Goal: Information Seeking & Learning: Learn about a topic

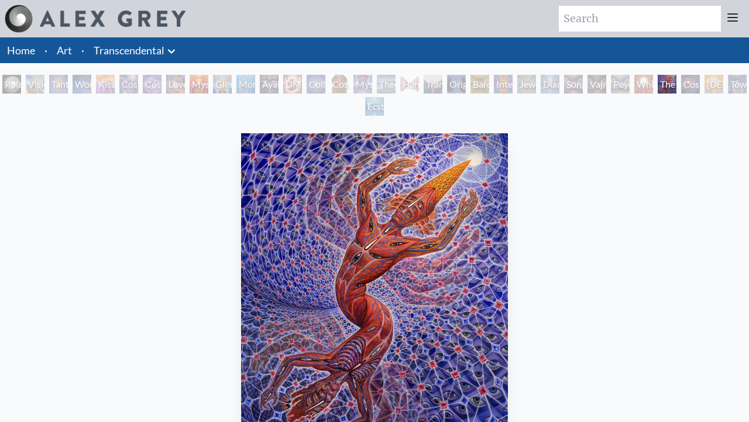
click at [395, 84] on div "Theologue" at bounding box center [386, 84] width 19 height 19
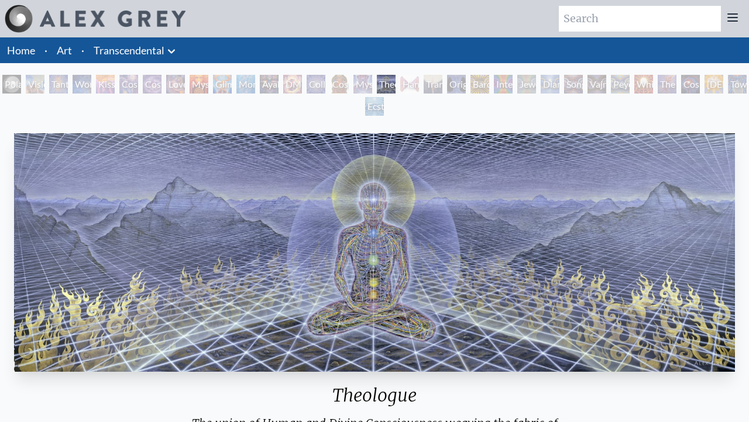
click at [459, 87] on div "Original Face" at bounding box center [456, 84] width 19 height 19
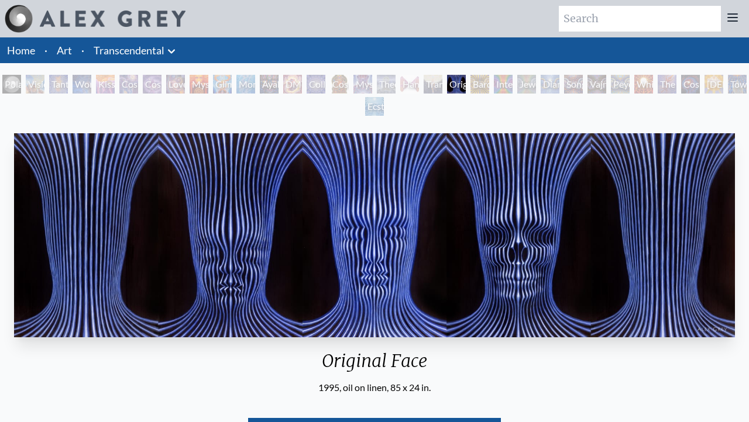
click at [430, 88] on div "Transfiguration" at bounding box center [433, 84] width 19 height 19
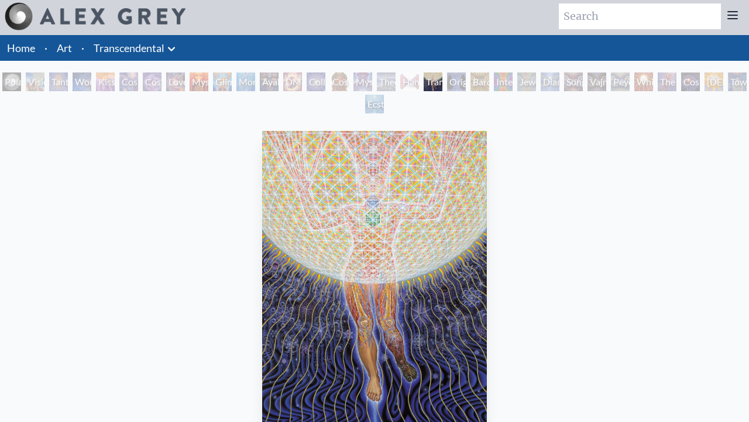
scroll to position [1, 0]
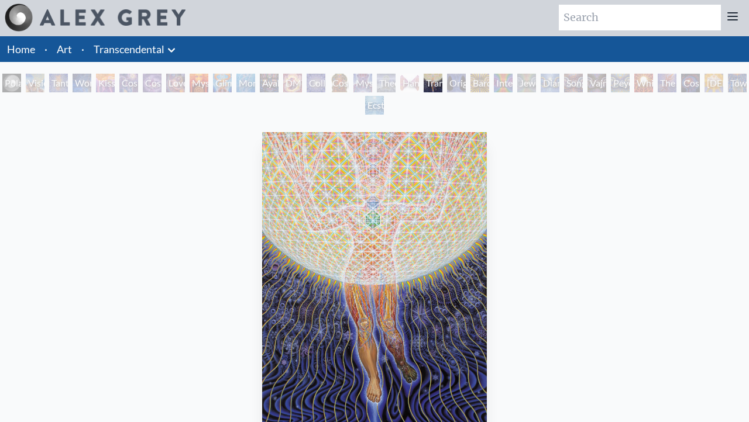
click at [676, 78] on div "The Great Turn" at bounding box center [666, 83] width 19 height 19
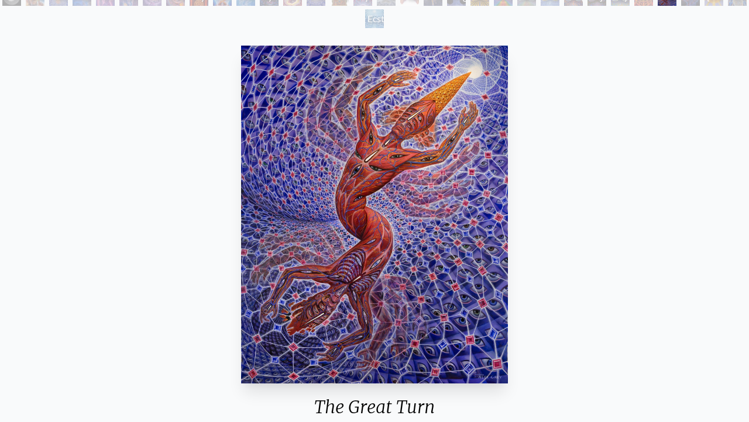
scroll to position [215, 0]
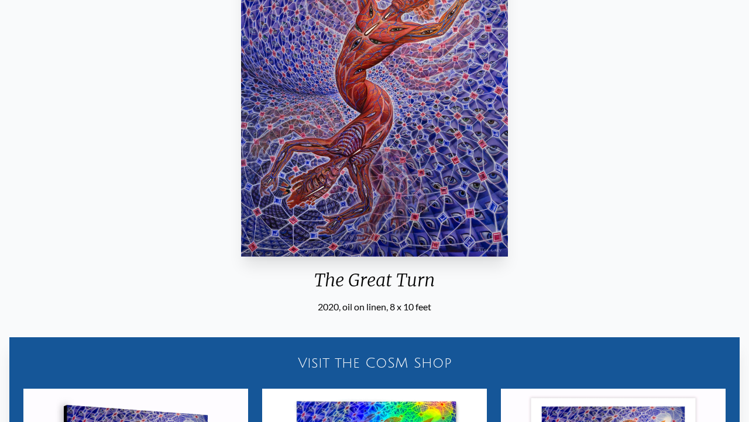
click at [408, 266] on div "The Great Turn 2020, oil on linen, 8 x 10 feet" at bounding box center [374, 114] width 276 height 400
click at [398, 272] on div "The Great Turn" at bounding box center [374, 285] width 276 height 30
click at [379, 280] on div "The Great Turn" at bounding box center [374, 285] width 276 height 30
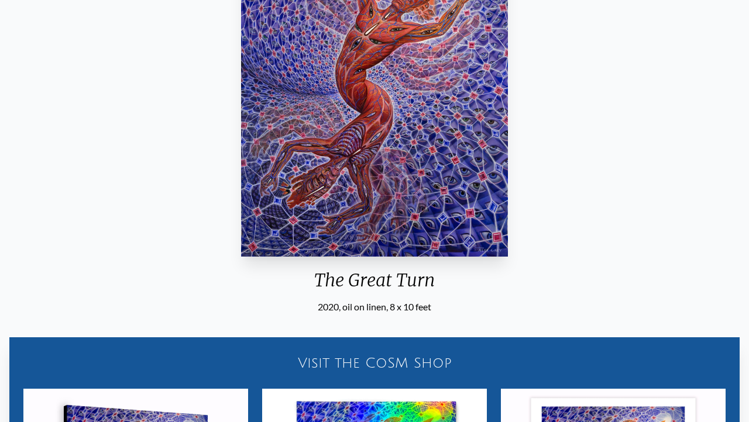
click at [379, 280] on div "The Great Turn" at bounding box center [374, 285] width 276 height 30
click at [400, 280] on div "The Great Turn" at bounding box center [374, 285] width 276 height 30
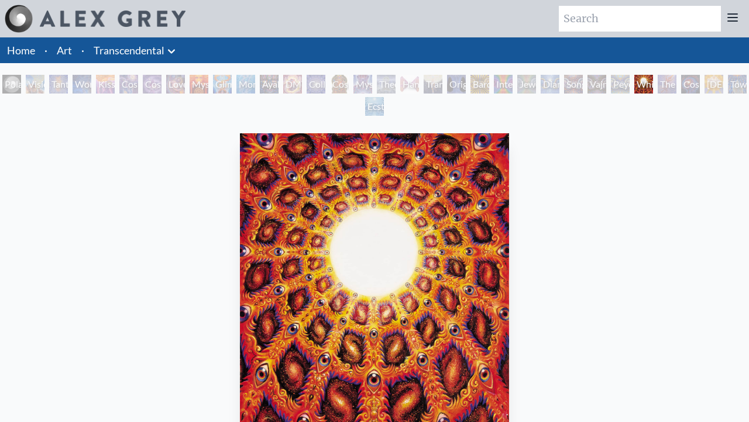
click at [671, 85] on div "The Great Turn" at bounding box center [666, 84] width 19 height 19
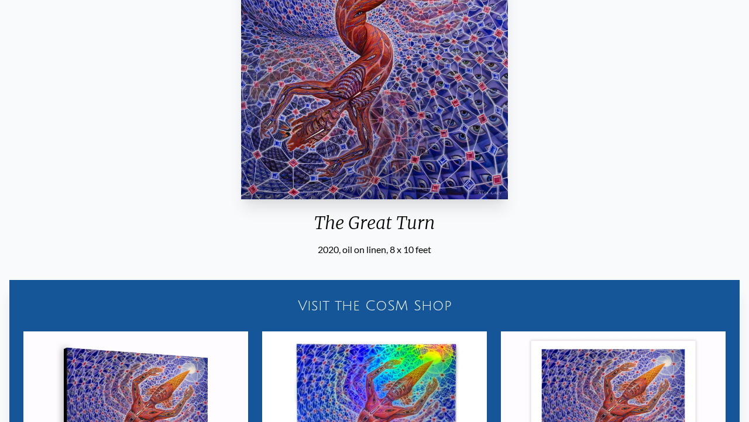
scroll to position [280, 0]
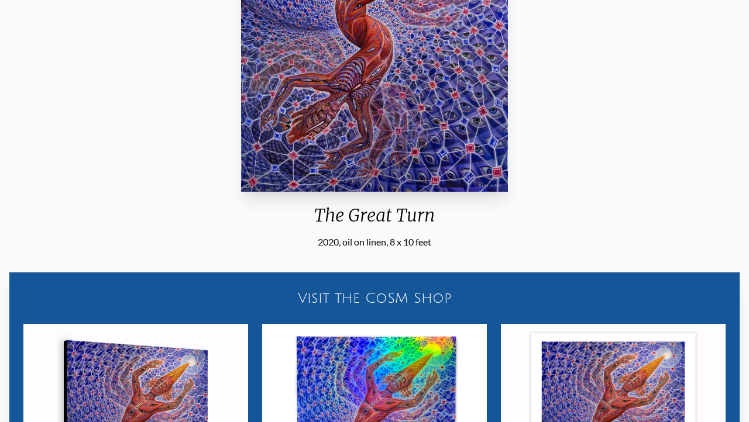
click at [391, 216] on div "The Great Turn" at bounding box center [374, 220] width 276 height 30
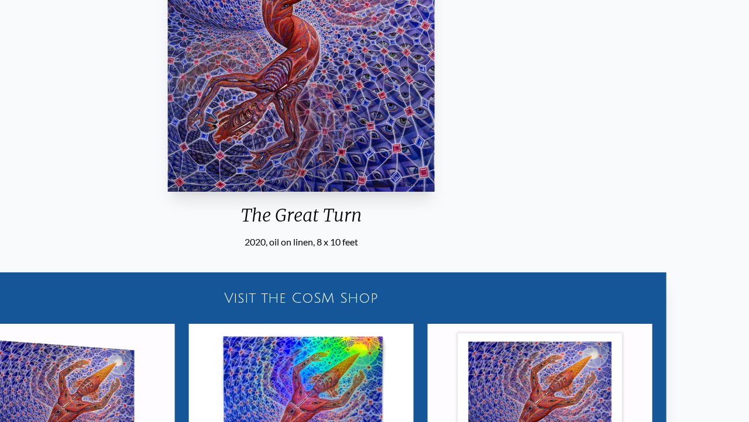
click at [245, 269] on div "The Great Turn 2020, oil on linen, 8 x 10 feet Visit the CoSM Shop The Great Tu…" at bounding box center [301, 222] width 730 height 746
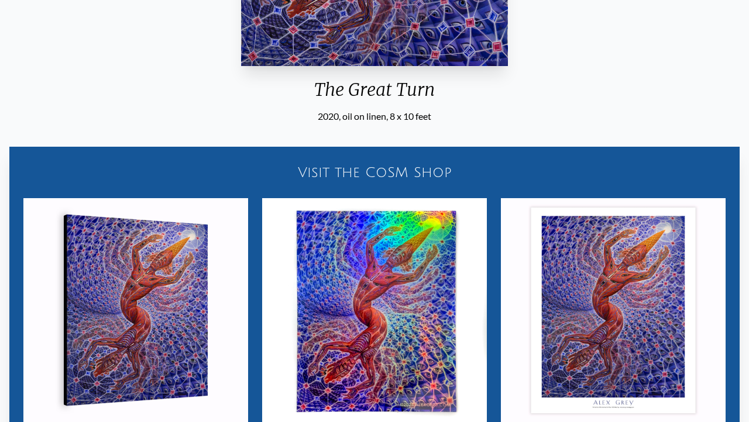
scroll to position [478, 0]
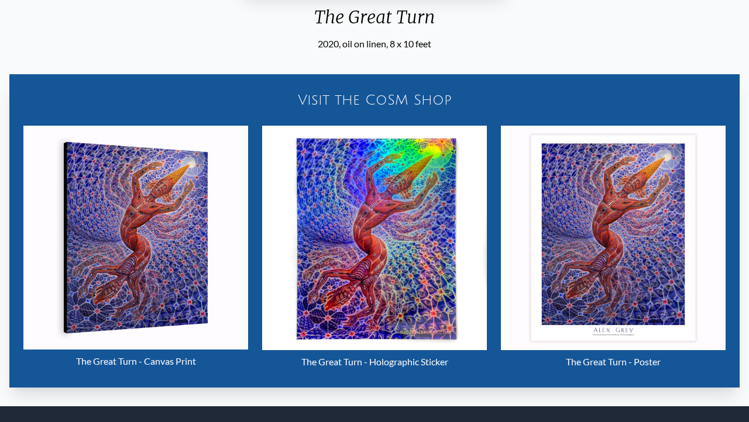
click at [335, 178] on img "29 / 33" at bounding box center [374, 238] width 225 height 225
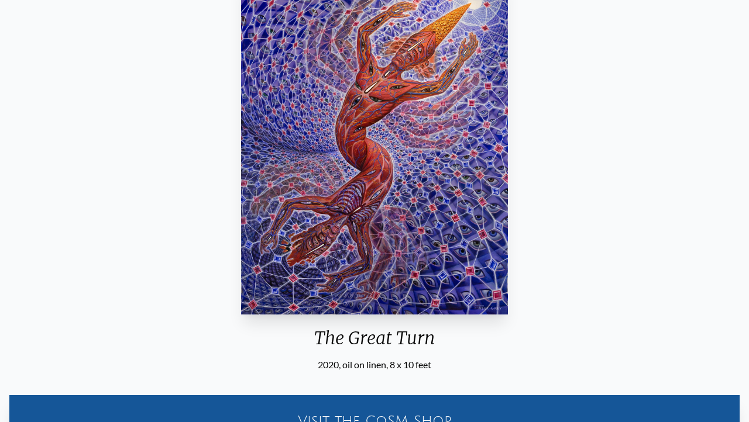
scroll to position [205, 0]
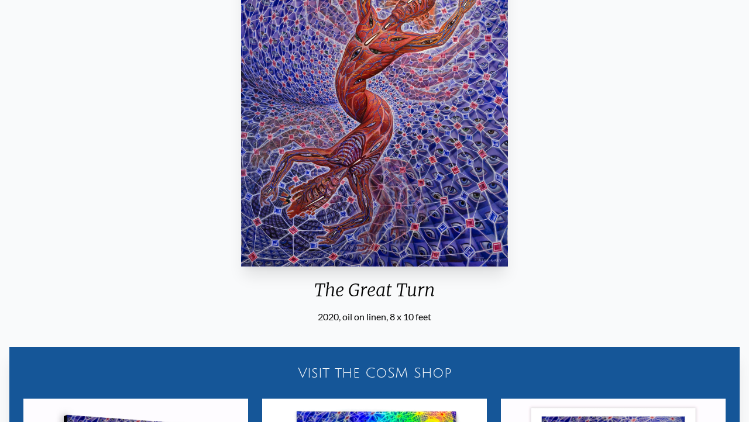
click at [342, 290] on div "The Great Turn" at bounding box center [374, 295] width 276 height 30
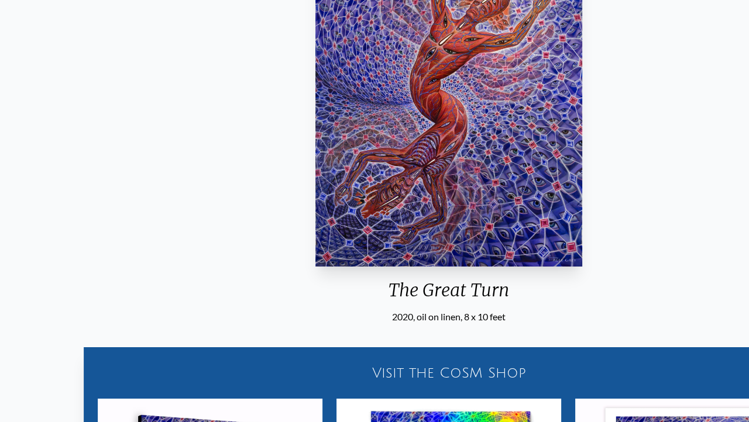
click at [399, 288] on div "The Great Turn" at bounding box center [449, 295] width 276 height 30
